Goal: Check status

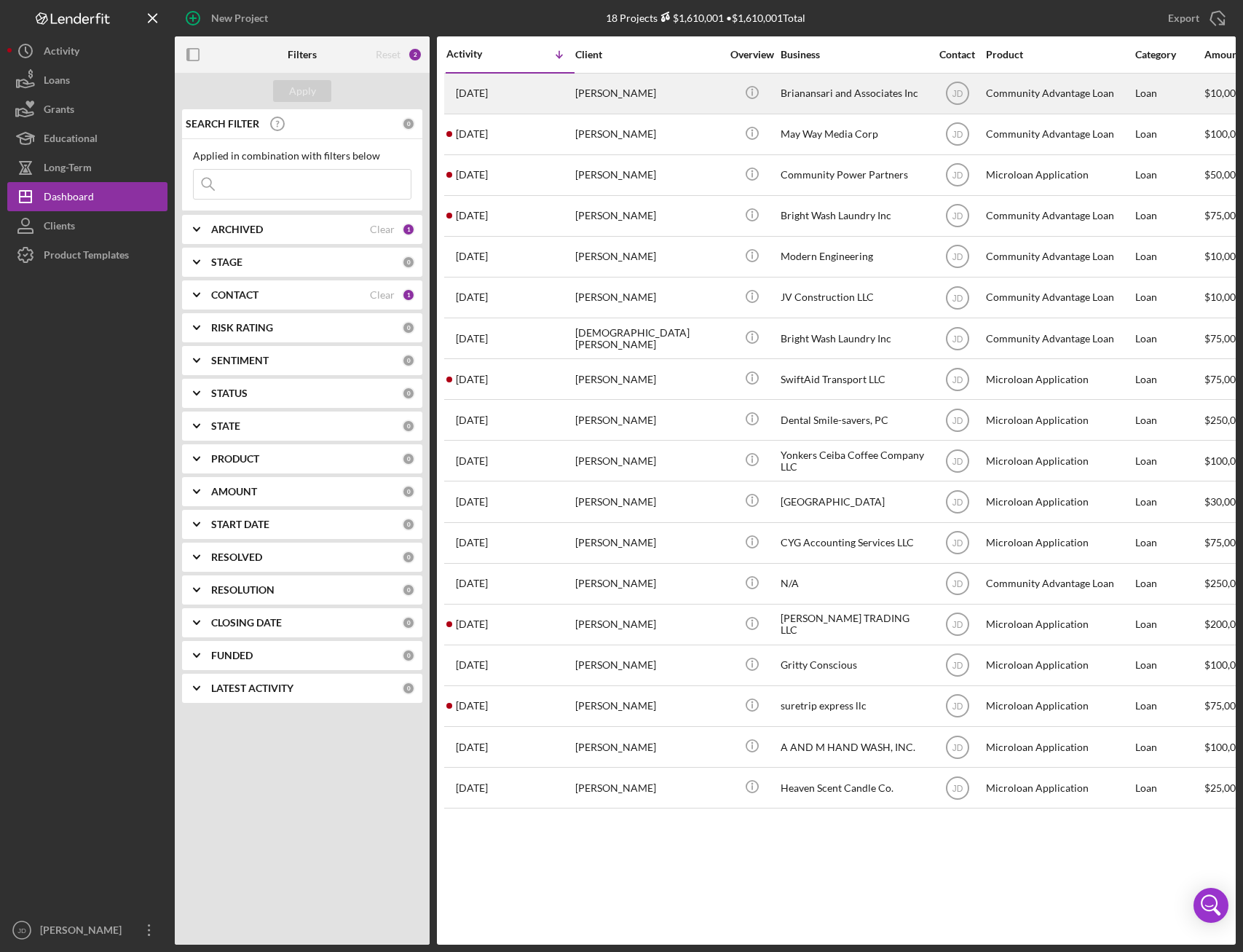
click at [607, 88] on div "[PERSON_NAME]" at bounding box center [648, 93] width 146 height 39
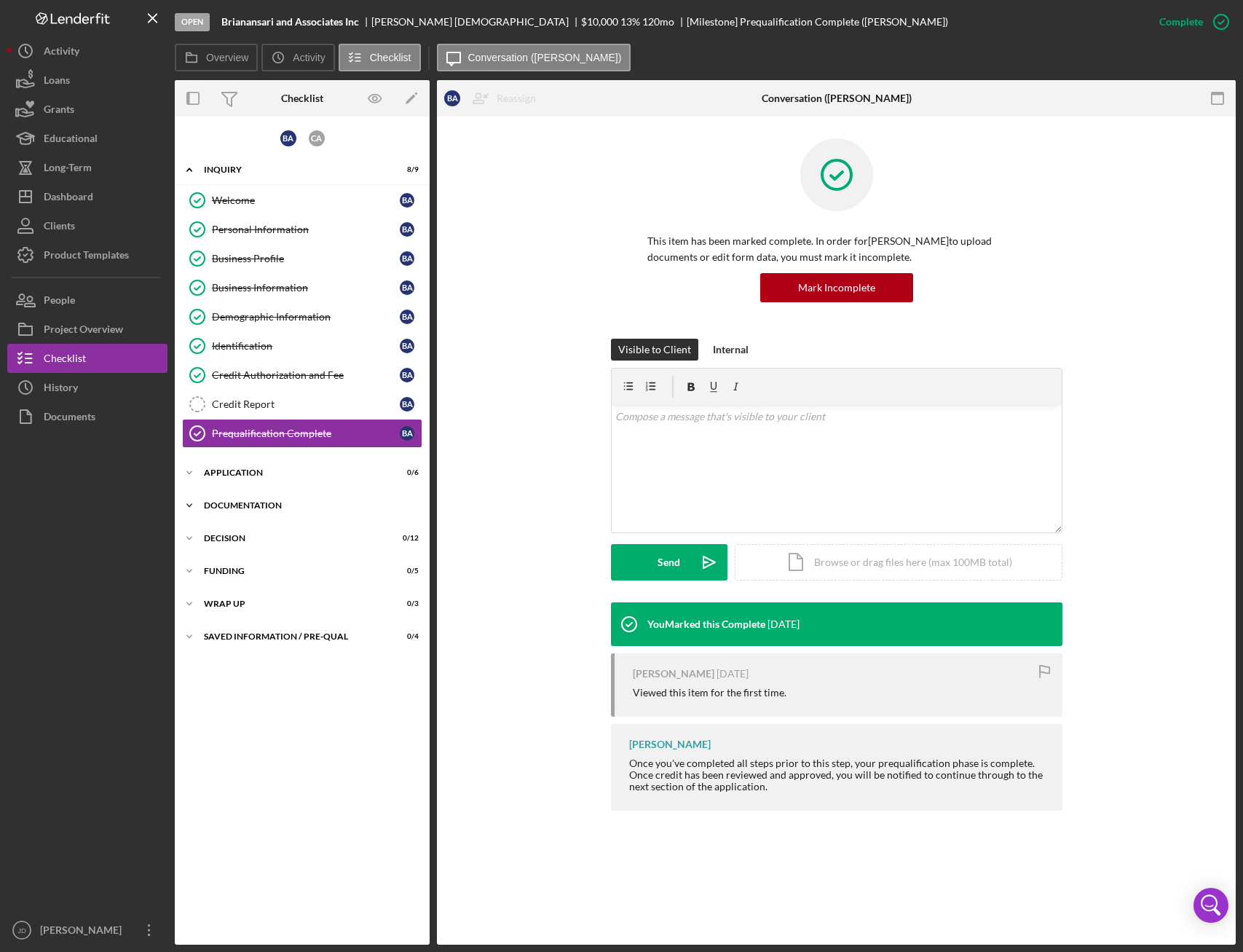
click at [187, 501] on icon "Icon/Expander" at bounding box center [189, 505] width 29 height 29
